Goal: Transaction & Acquisition: Book appointment/travel/reservation

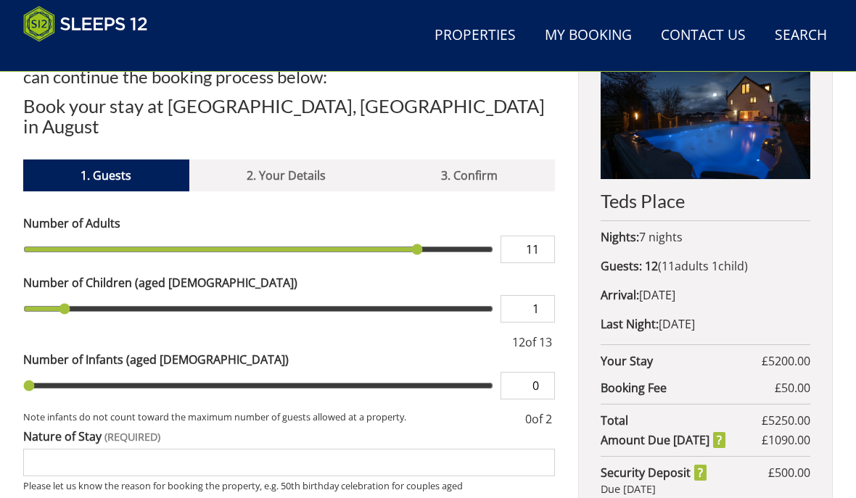
scroll to position [572, 0]
click at [259, 334] on div at bounding box center [266, 342] width 486 height 17
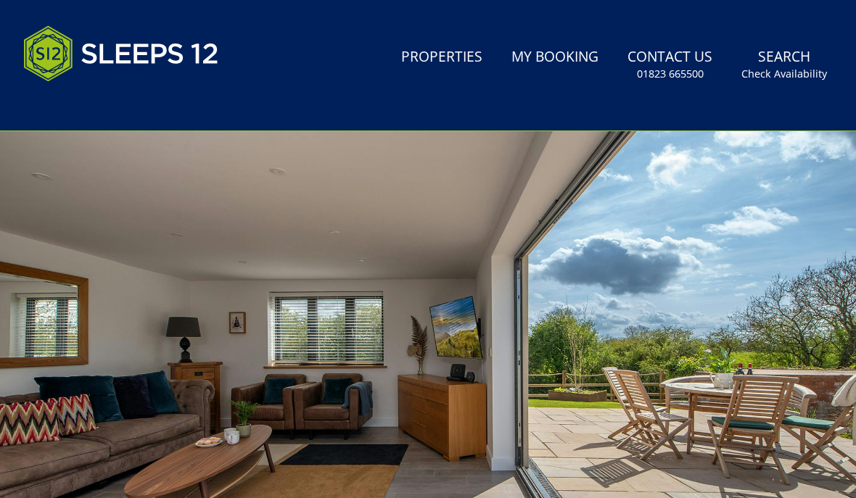
scroll to position [0, 0]
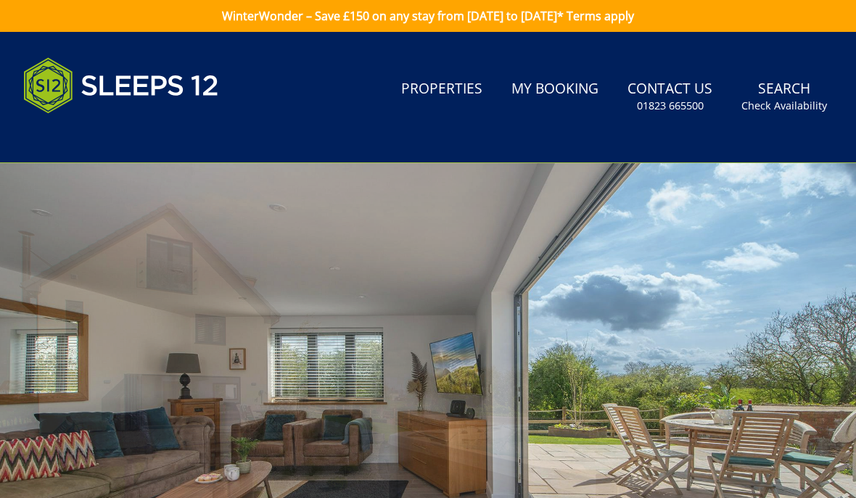
click at [331, 294] on div at bounding box center [428, 402] width 856 height 479
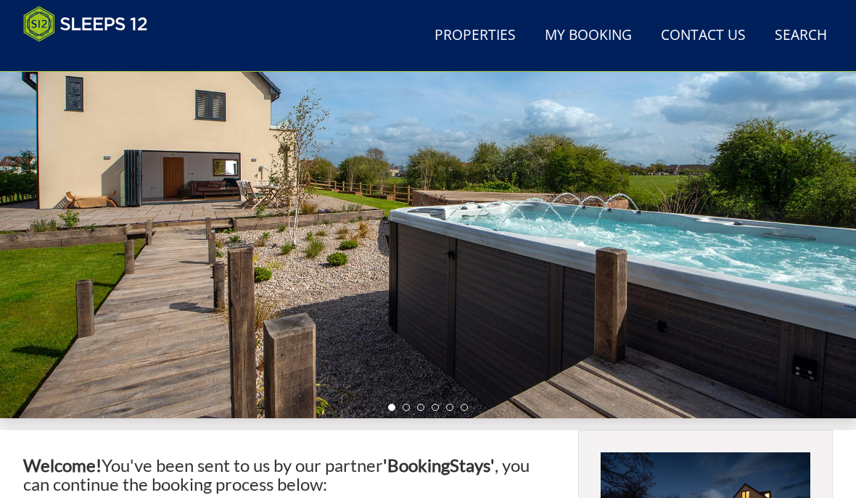
scroll to position [168, 0]
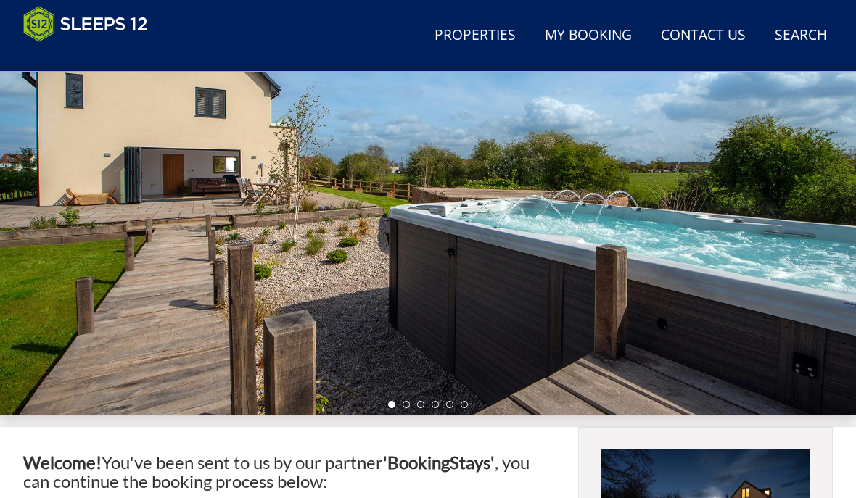
click at [297, 250] on div at bounding box center [428, 175] width 856 height 479
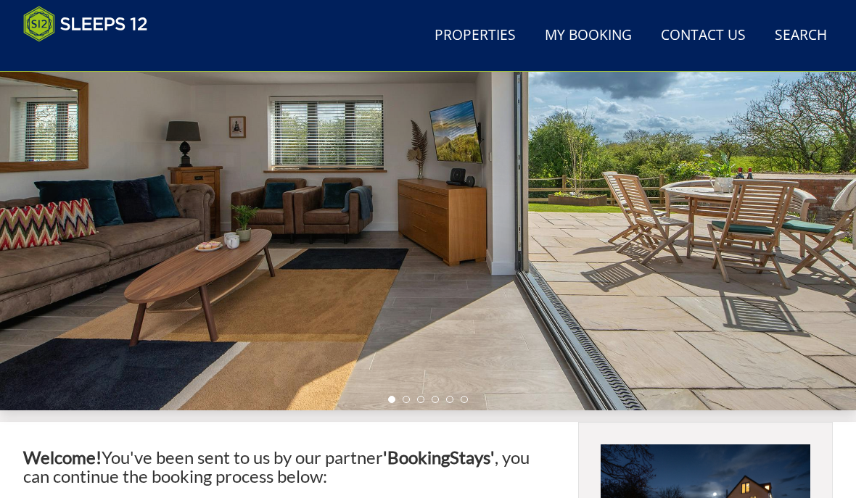
scroll to position [173, 0]
click at [310, 293] on div at bounding box center [428, 170] width 856 height 479
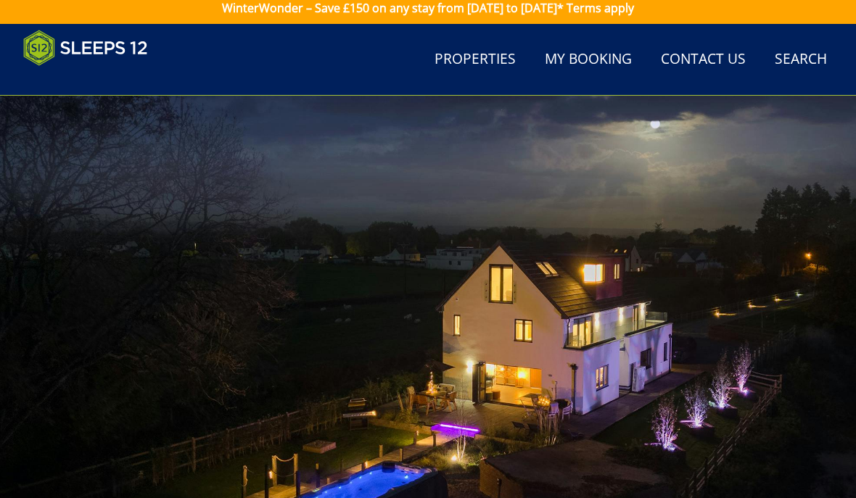
scroll to position [0, 0]
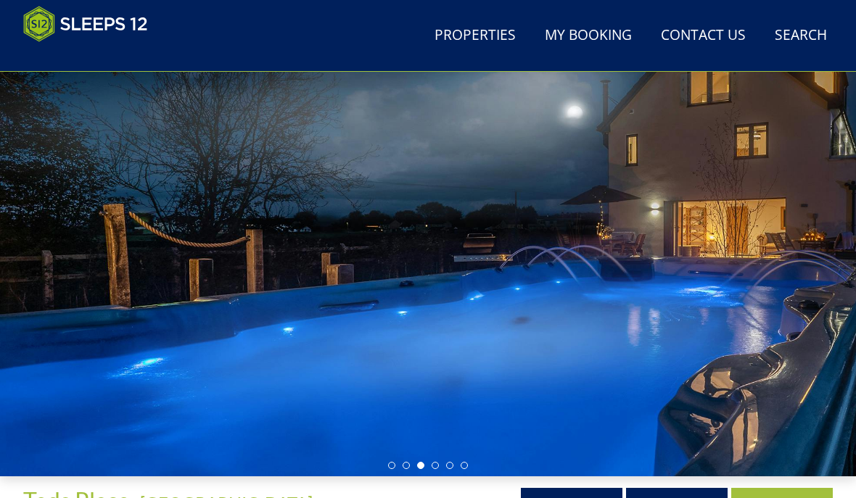
scroll to position [110, 0]
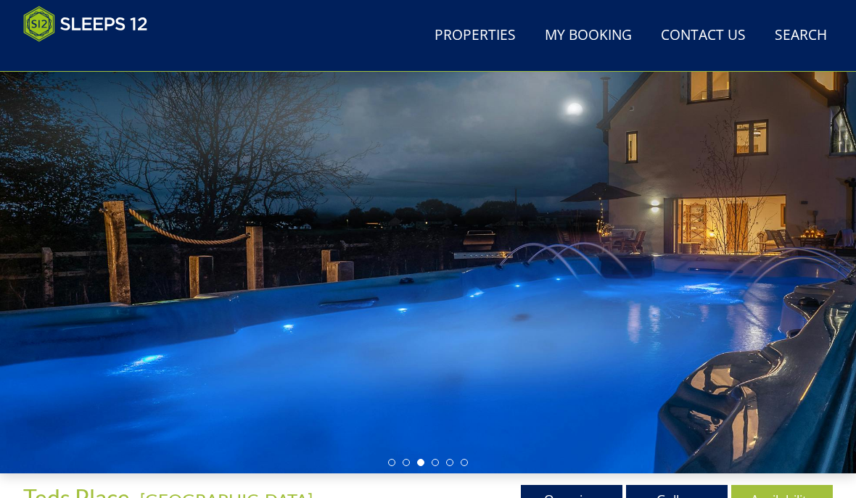
click at [664, 485] on link "Gallery" at bounding box center [677, 499] width 102 height 29
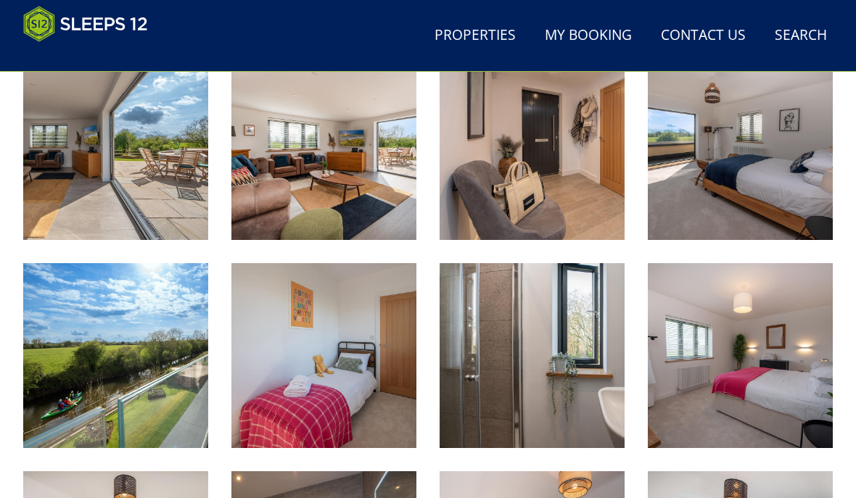
scroll to position [1448, 0]
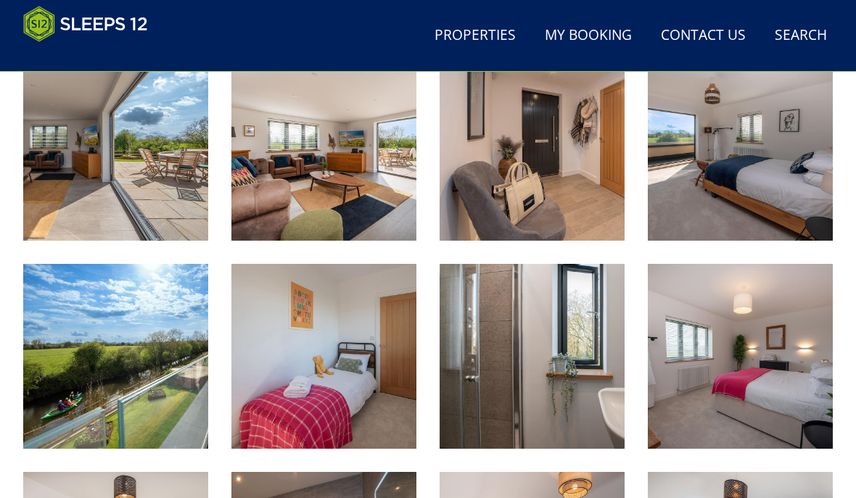
click at [100, 368] on img at bounding box center [115, 356] width 185 height 185
click at [145, 364] on img at bounding box center [115, 356] width 185 height 185
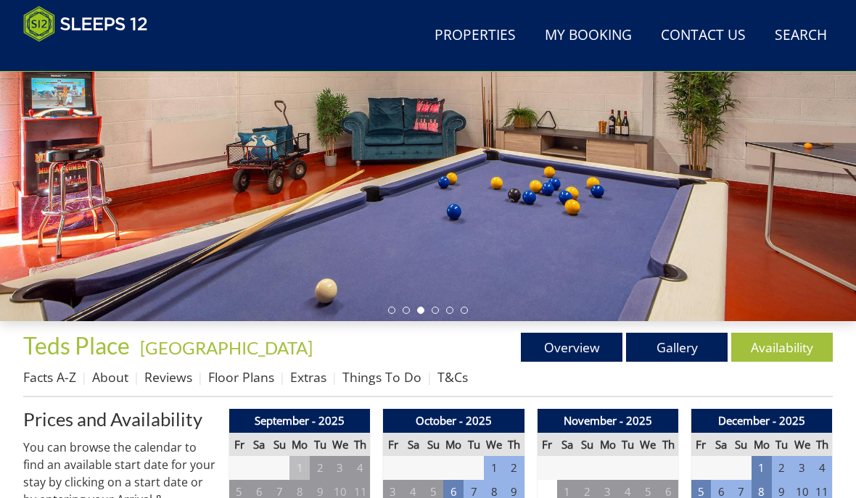
scroll to position [262, 0]
click at [570, 355] on link "Overview" at bounding box center [572, 347] width 102 height 29
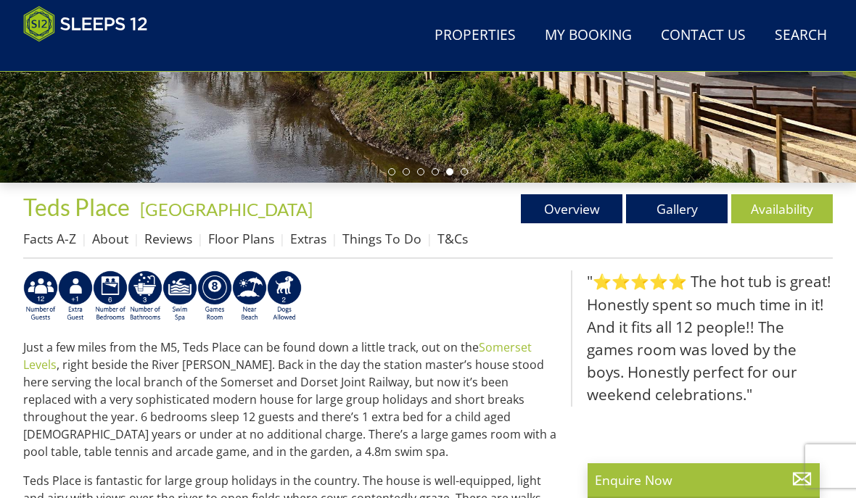
scroll to position [400, 0]
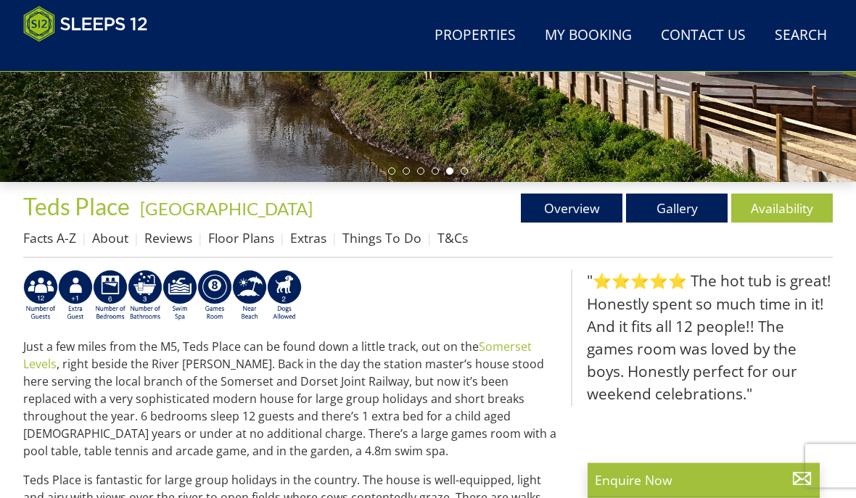
click at [232, 233] on link "Floor Plans" at bounding box center [241, 238] width 66 height 17
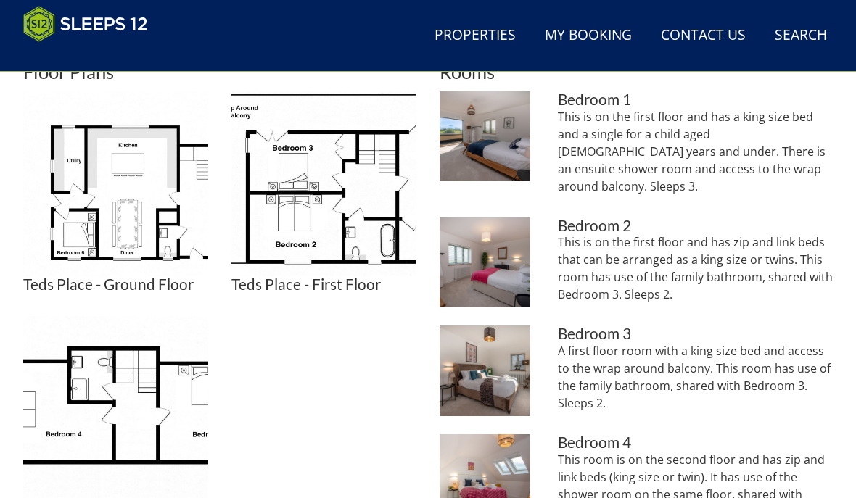
scroll to position [638, 0]
click at [115, 400] on img at bounding box center [115, 408] width 185 height 185
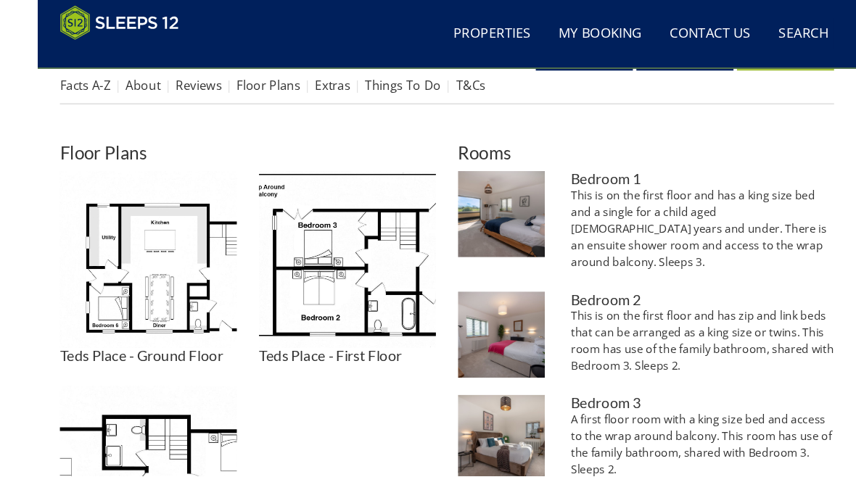
scroll to position [583, 0]
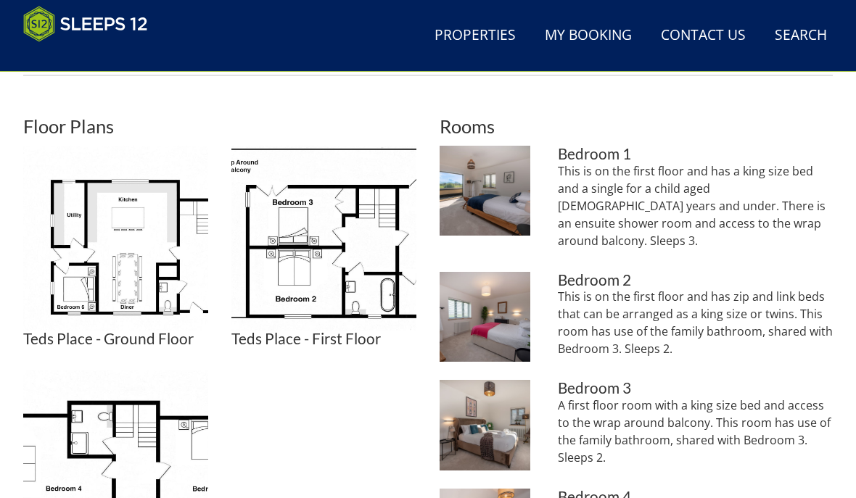
click at [473, 200] on img at bounding box center [485, 191] width 91 height 91
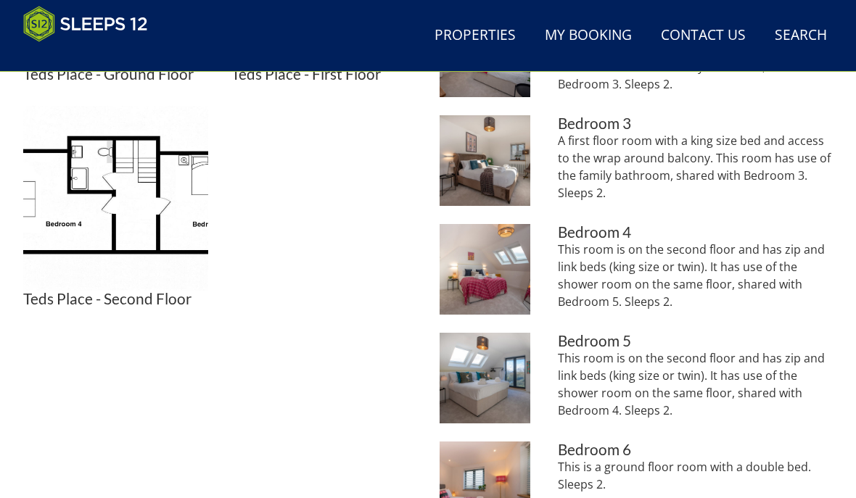
scroll to position [848, 0]
click at [799, 350] on p "This room is on the second floor and has zip and link beds (king size or twin).…" at bounding box center [695, 385] width 275 height 70
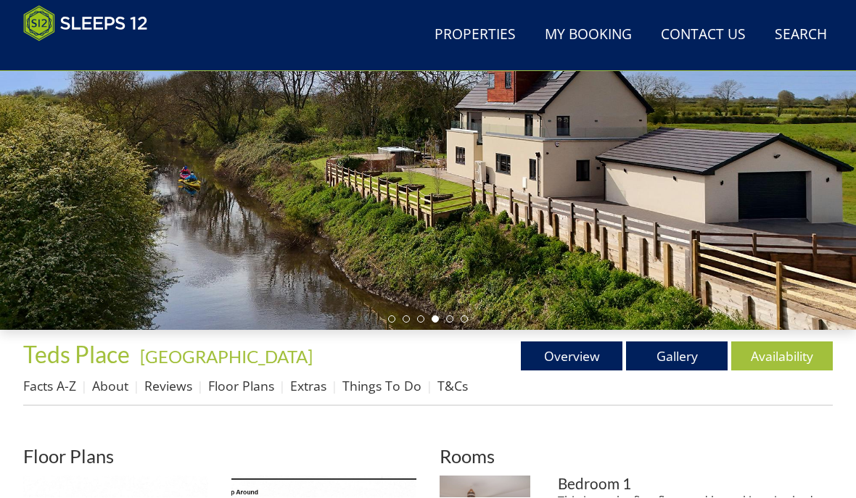
scroll to position [253, 0]
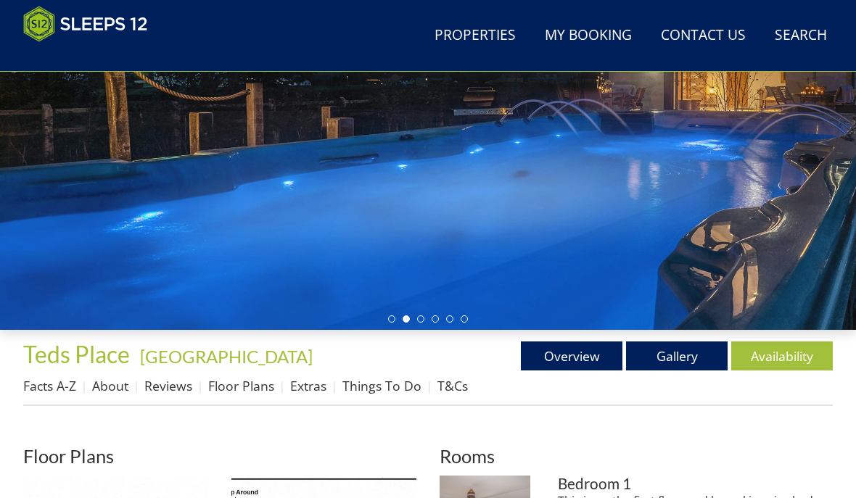
click at [681, 342] on link "Gallery" at bounding box center [677, 356] width 102 height 29
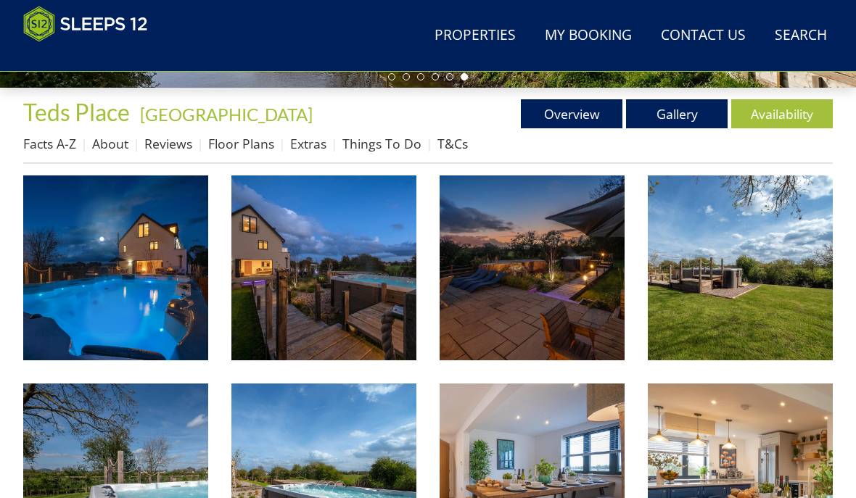
scroll to position [495, 0]
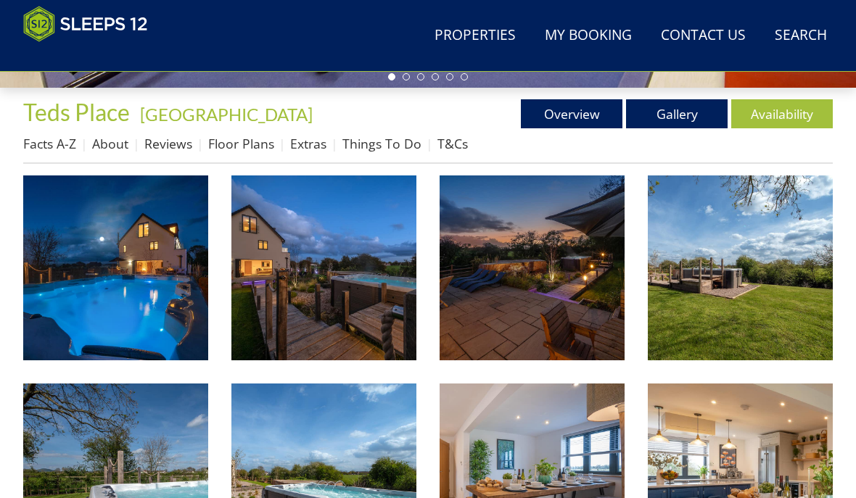
click at [168, 138] on link "Reviews" at bounding box center [168, 143] width 48 height 17
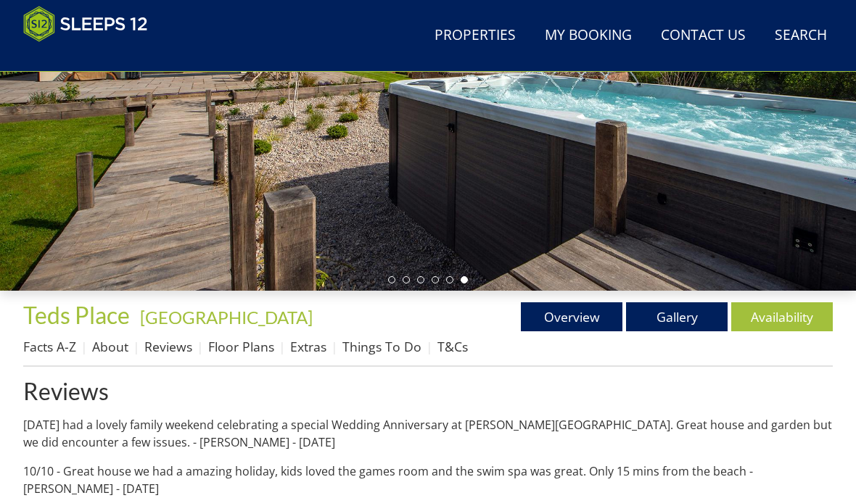
scroll to position [292, 0]
click at [316, 354] on link "Extras" at bounding box center [308, 346] width 36 height 17
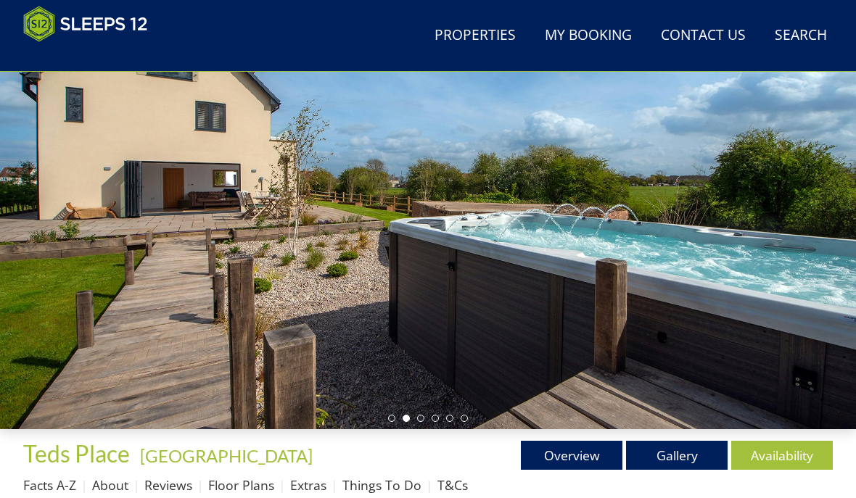
scroll to position [148, 0]
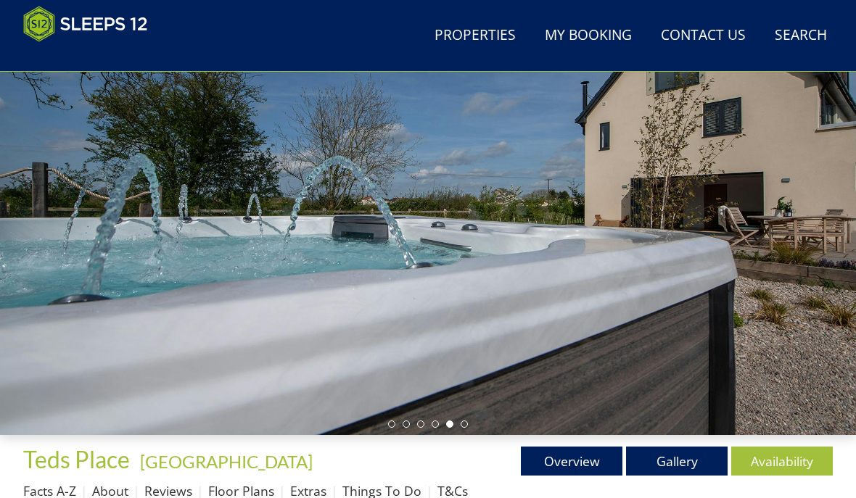
click at [579, 464] on link "Overview" at bounding box center [572, 461] width 102 height 29
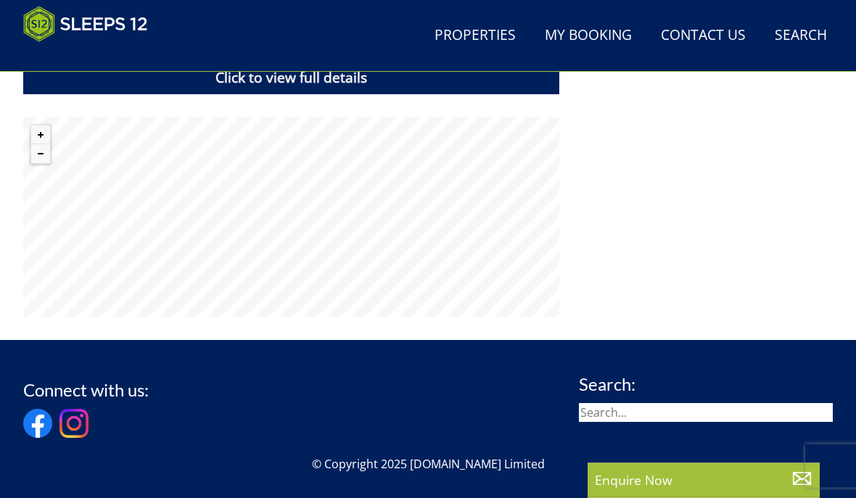
scroll to position [1094, 0]
